Goal: Use online tool/utility

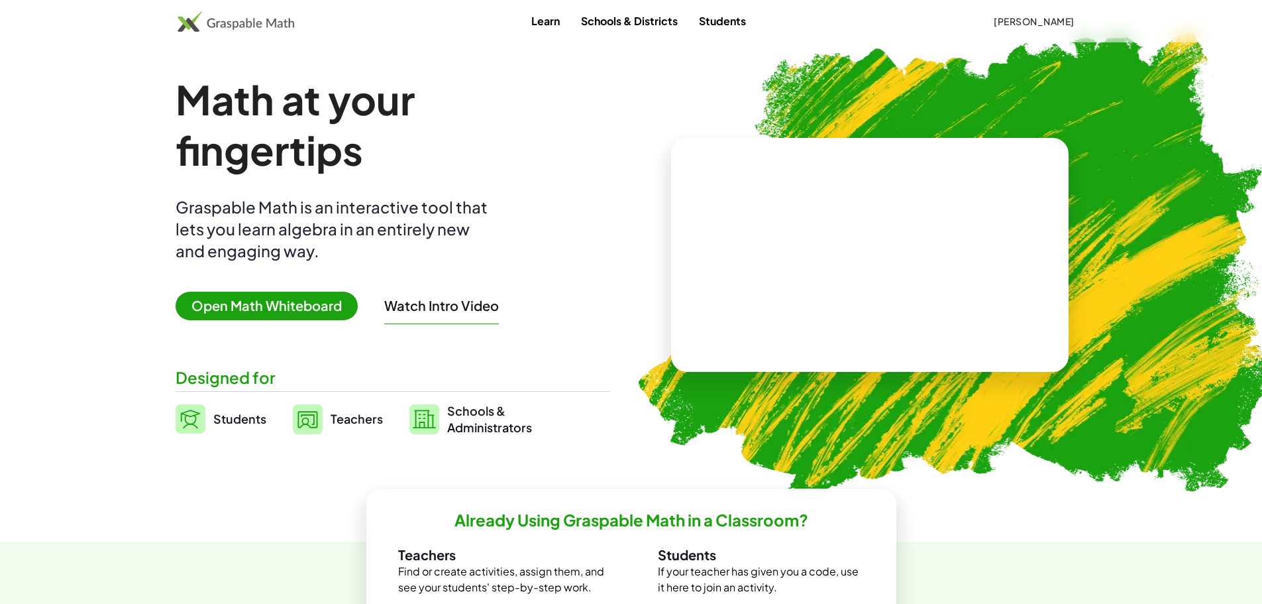
click at [334, 307] on span "Open Math Whiteboard" at bounding box center [267, 306] width 182 height 28
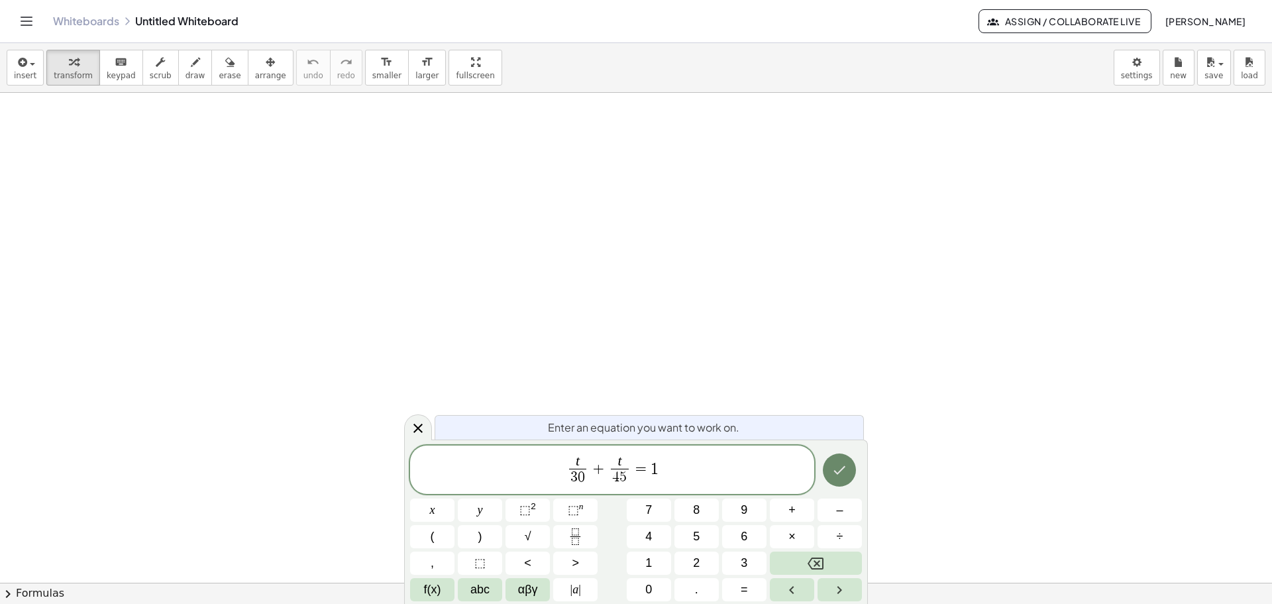
click at [843, 461] on button "Done" at bounding box center [839, 469] width 33 height 33
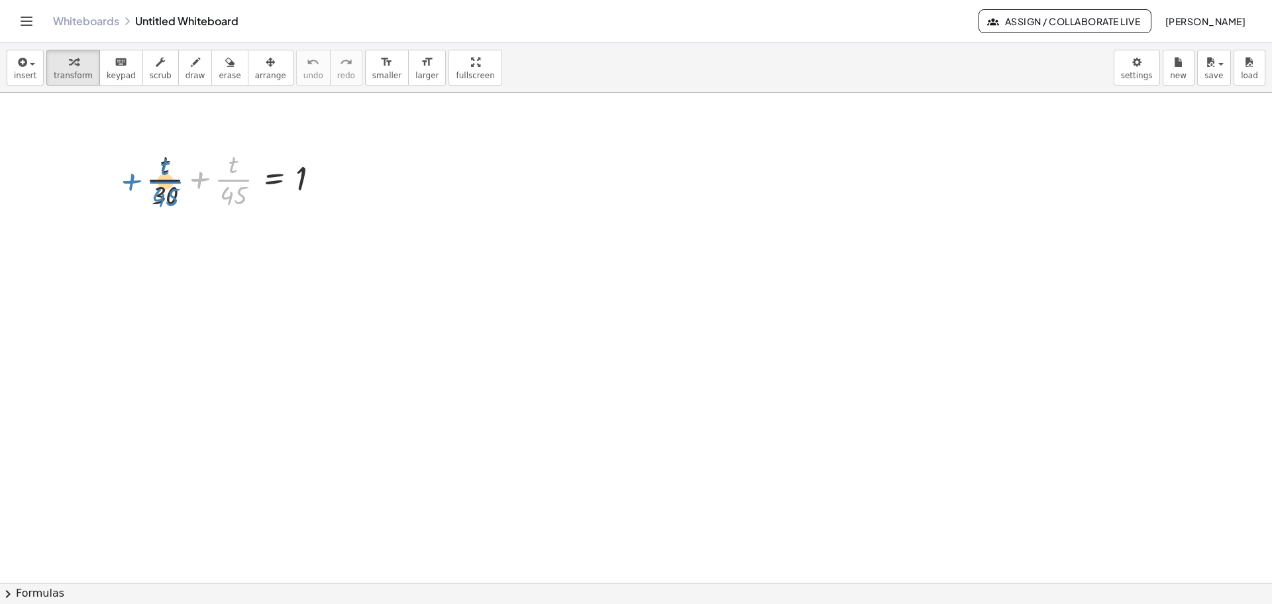
drag, startPoint x: 199, startPoint y: 181, endPoint x: 131, endPoint y: 183, distance: 68.3
click at [131, 183] on div "+ · t · 45 + · t · 30 + · t · 45 = 1" at bounding box center [233, 178] width 213 height 73
drag, startPoint x: 199, startPoint y: 178, endPoint x: 127, endPoint y: 183, distance: 72.4
click at [127, 183] on div "+ · t · 45 + · t · 30 + · t · 45 = 1" at bounding box center [233, 178] width 213 height 73
click at [174, 245] on div at bounding box center [238, 244] width 197 height 66
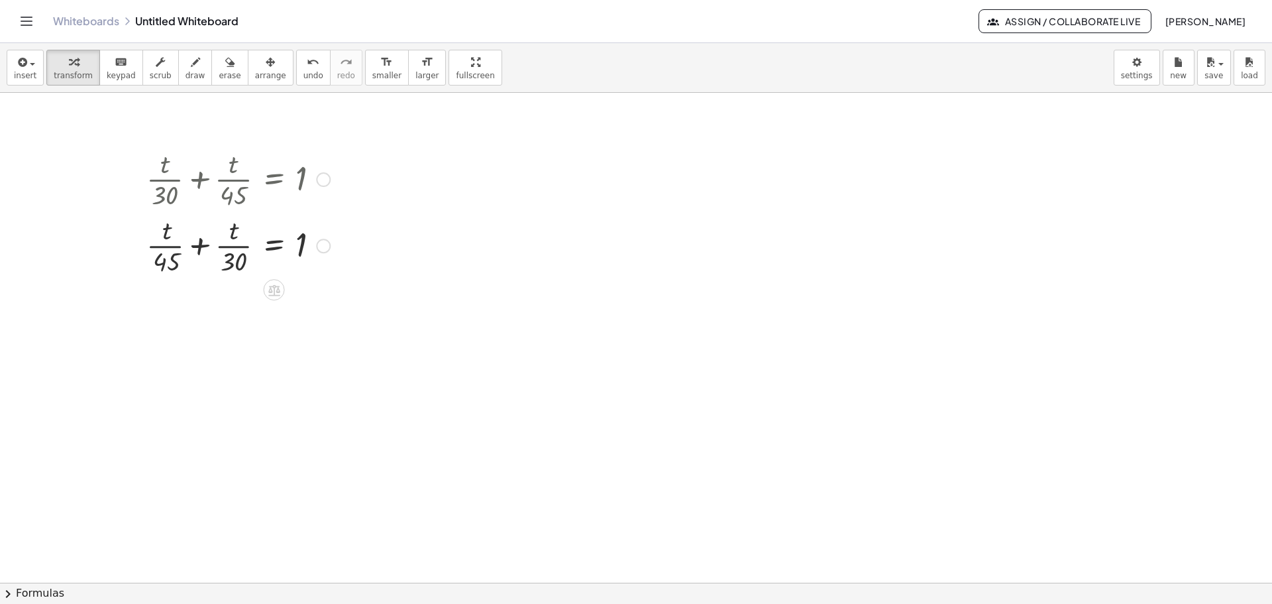
click at [174, 245] on div at bounding box center [238, 244] width 197 height 66
click at [166, 247] on div at bounding box center [238, 244] width 197 height 66
drag, startPoint x: 172, startPoint y: 263, endPoint x: 157, endPoint y: 235, distance: 31.7
click at [157, 235] on div at bounding box center [238, 244] width 197 height 66
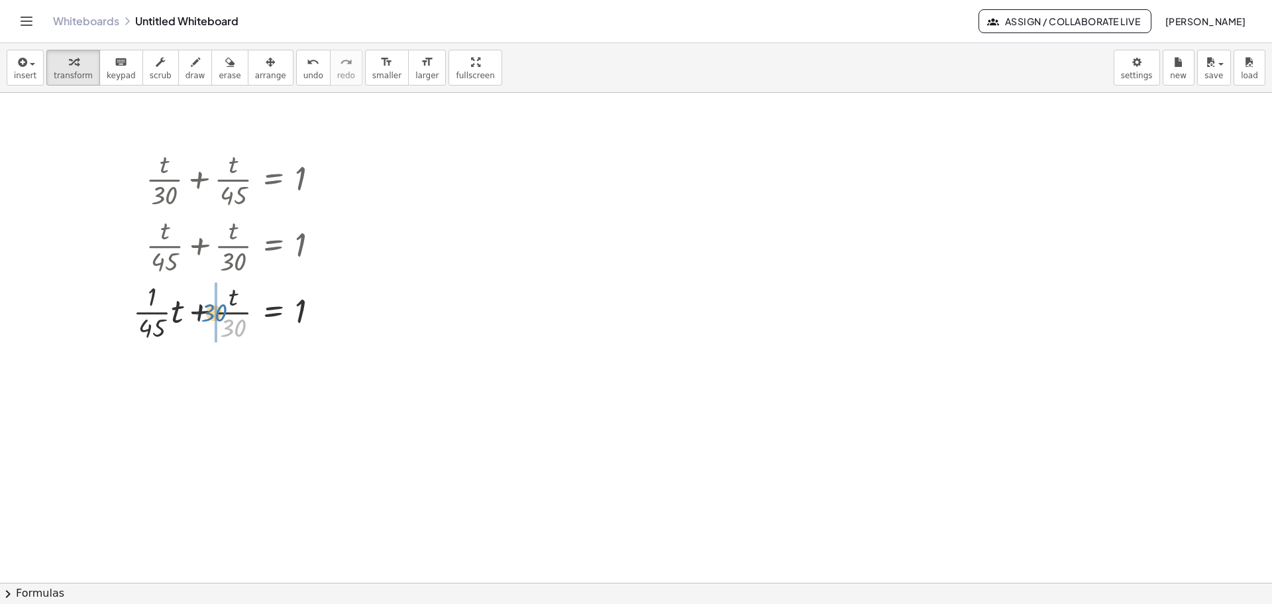
drag, startPoint x: 233, startPoint y: 328, endPoint x: 213, endPoint y: 313, distance: 24.5
click at [213, 313] on div at bounding box center [232, 311] width 210 height 66
drag, startPoint x: 191, startPoint y: 311, endPoint x: 106, endPoint y: 314, distance: 84.9
click at [106, 314] on div "+ · t · 30 + · t · 45 = 1 + · t · 45 + · t · 30 = 1 + · · 1 · 45 · t + · t · 30…" at bounding box center [220, 244] width 239 height 205
click at [144, 381] on div at bounding box center [225, 377] width 223 height 66
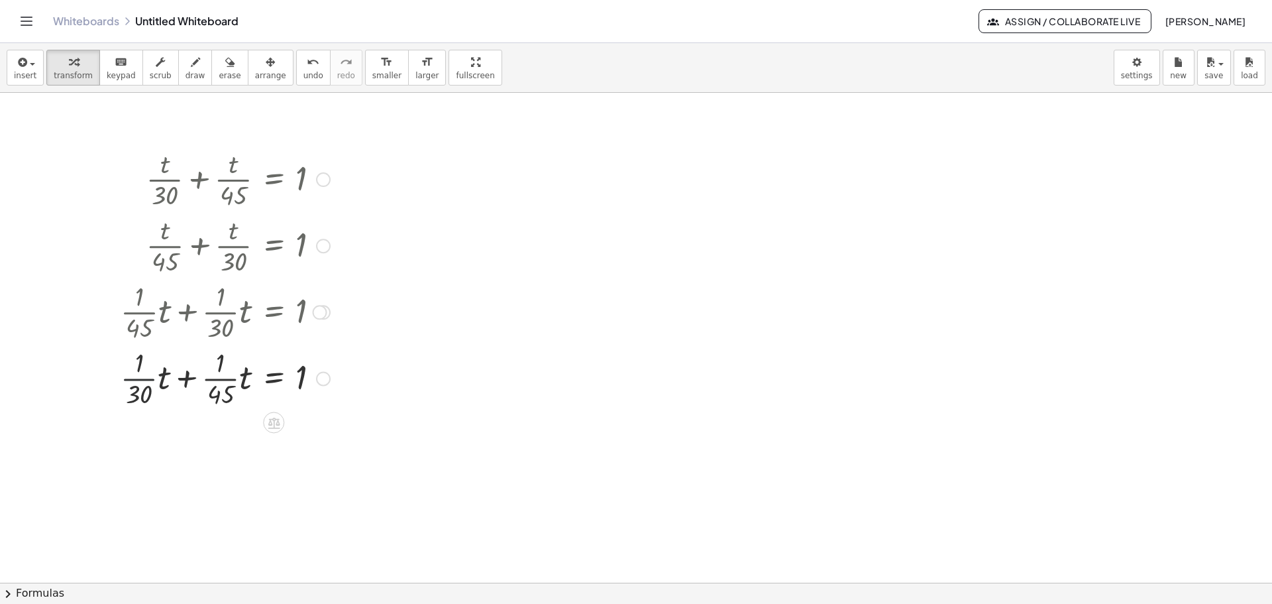
click at [144, 381] on div at bounding box center [225, 377] width 223 height 66
click at [227, 448] on div at bounding box center [195, 444] width 283 height 66
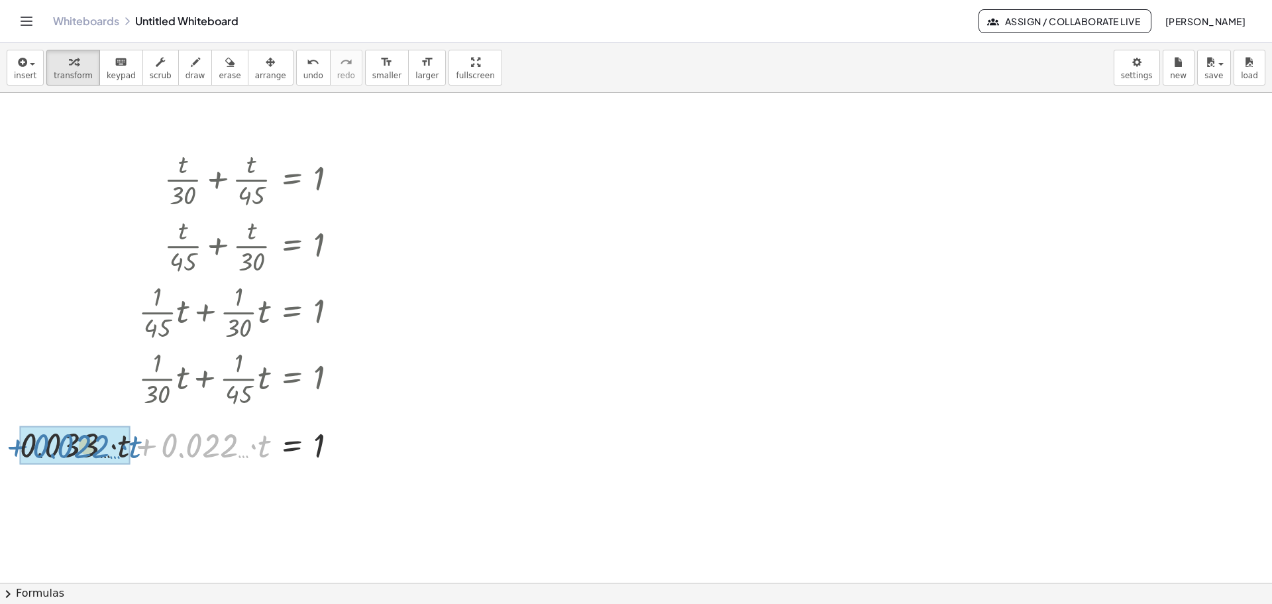
drag, startPoint x: 145, startPoint y: 449, endPoint x: 15, endPoint y: 450, distance: 129.9
click at [15, 450] on div "+ · t · 30 + · t · 45 = 1 + · t · 45 + · t · 30 = 1 + · · 1 · 45 · t + · t · 30…" at bounding box center [179, 306] width 358 height 328
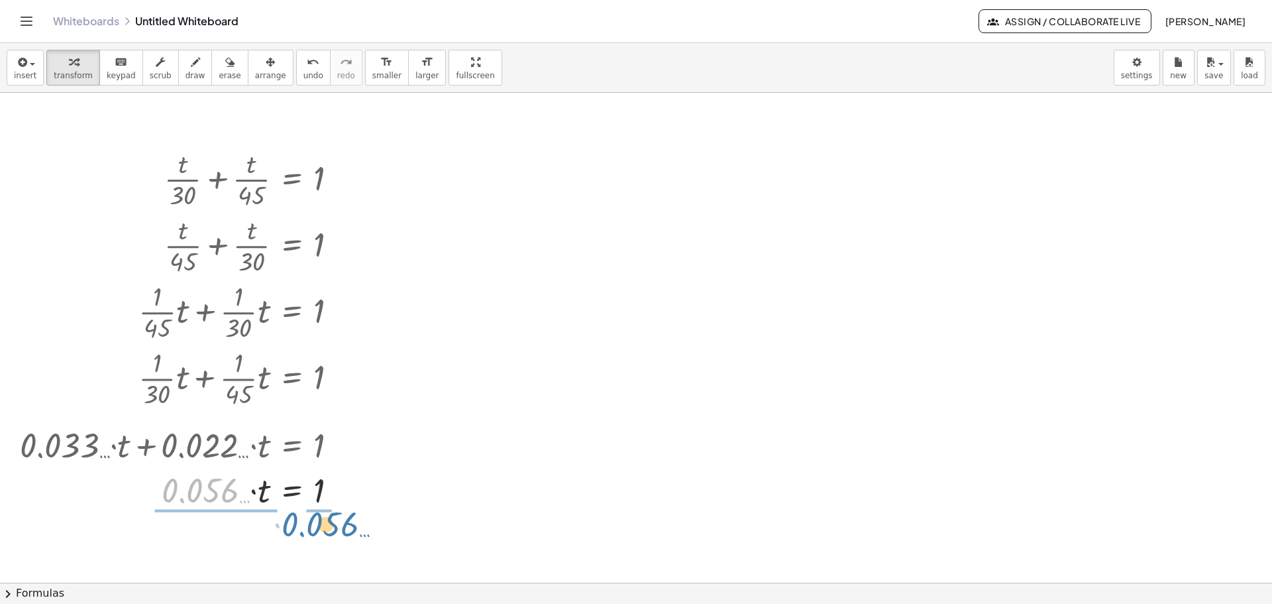
drag, startPoint x: 230, startPoint y: 517, endPoint x: 332, endPoint y: 528, distance: 102.7
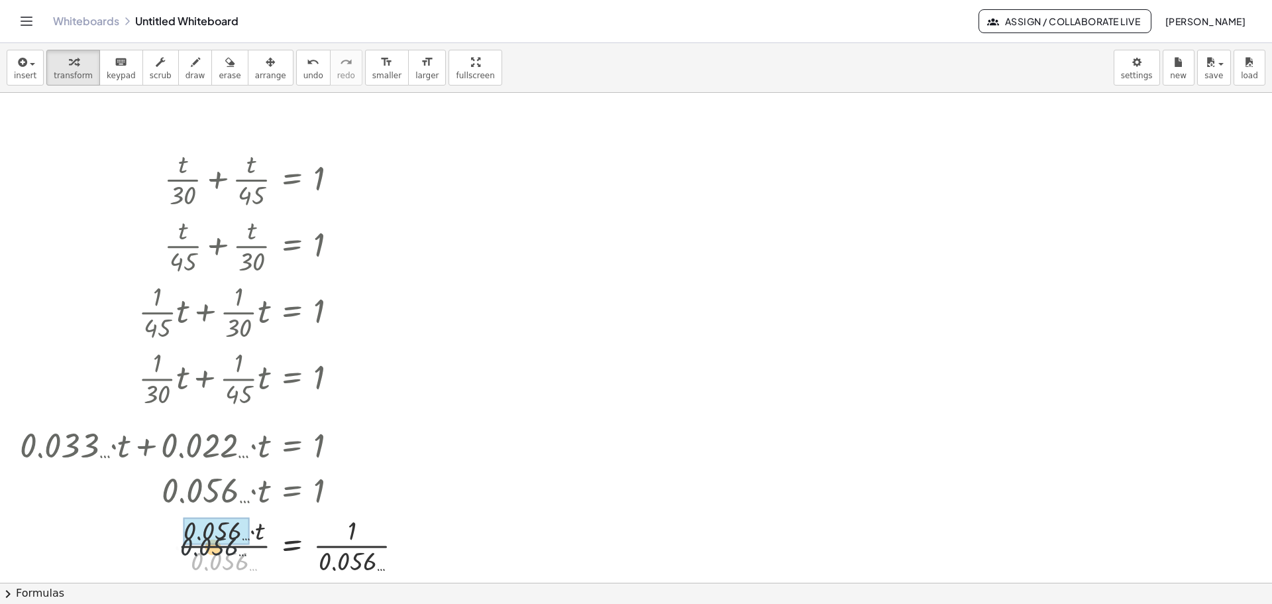
drag, startPoint x: 240, startPoint y: 556, endPoint x: 227, endPoint y: 537, distance: 22.8
drag, startPoint x: 361, startPoint y: 563, endPoint x: 350, endPoint y: 539, distance: 26.4
click at [350, 539] on div at bounding box center [216, 545] width 407 height 66
drag, startPoint x: 370, startPoint y: 564, endPoint x: 365, endPoint y: 540, distance: 24.3
click at [365, 540] on div at bounding box center [216, 545] width 407 height 66
